Goal: Information Seeking & Learning: Learn about a topic

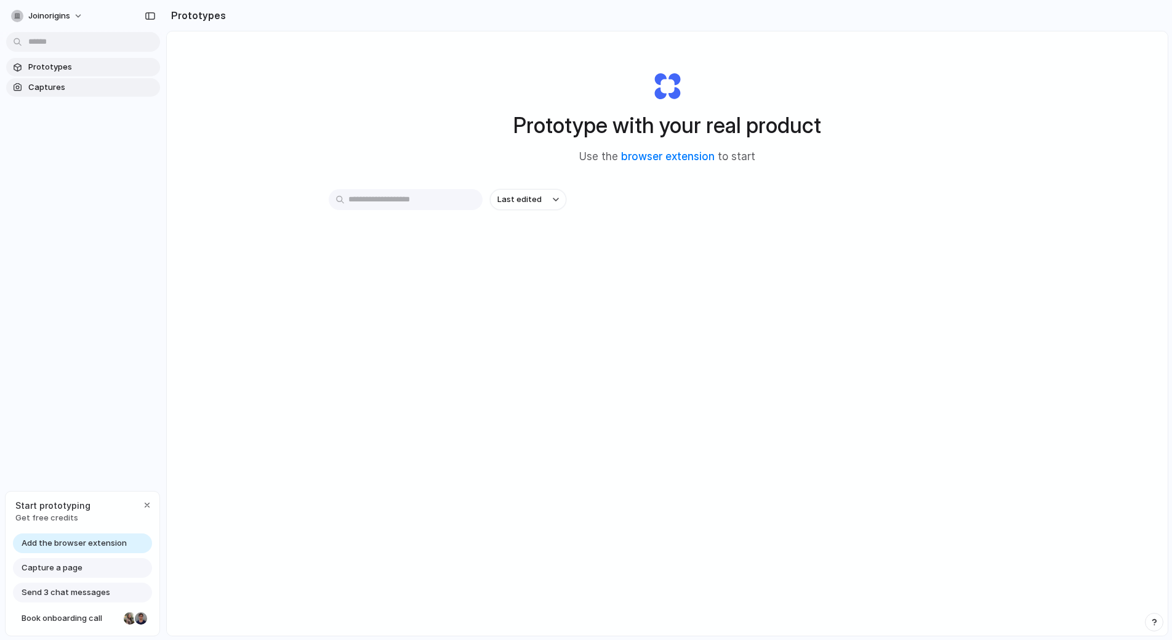
click at [57, 90] on span "Captures" at bounding box center [91, 87] width 127 height 12
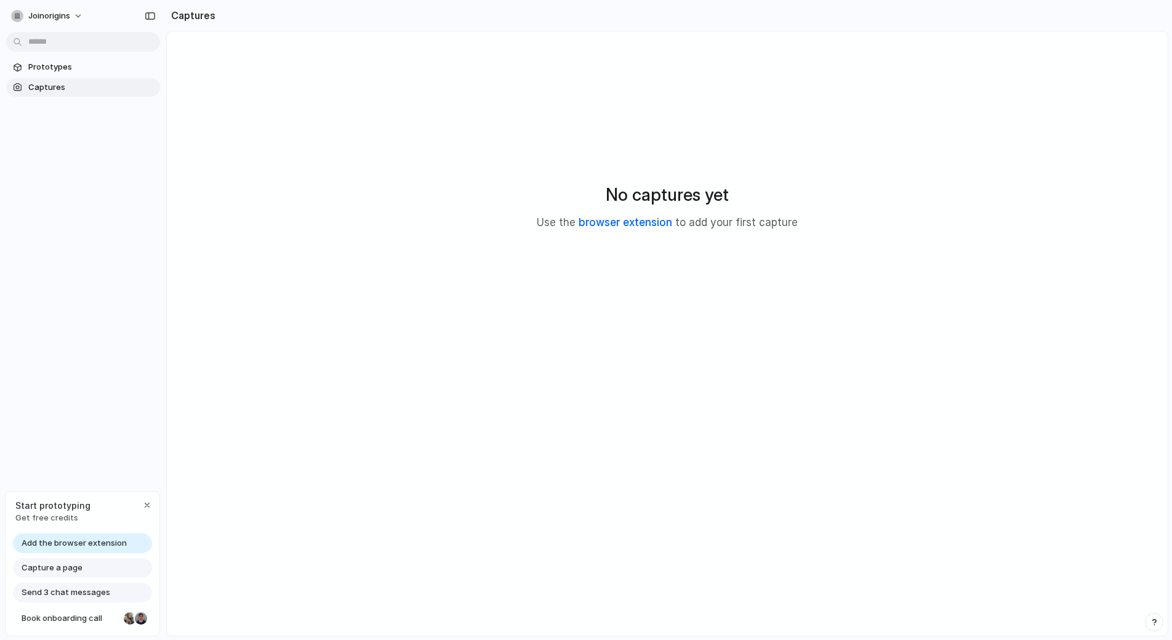
click at [654, 222] on link "browser extension" at bounding box center [626, 222] width 94 height 12
